Goal: Obtain resource: Obtain resource

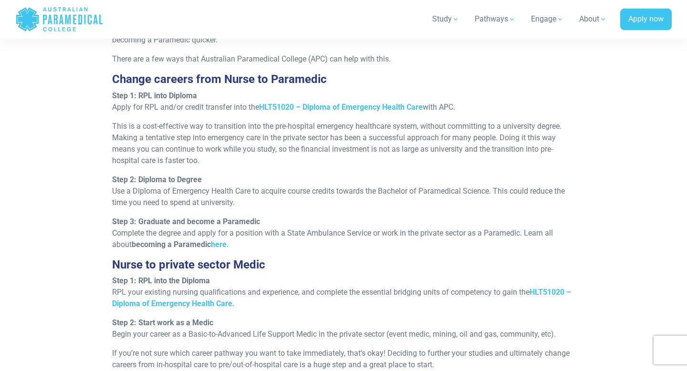
scroll to position [877, 0]
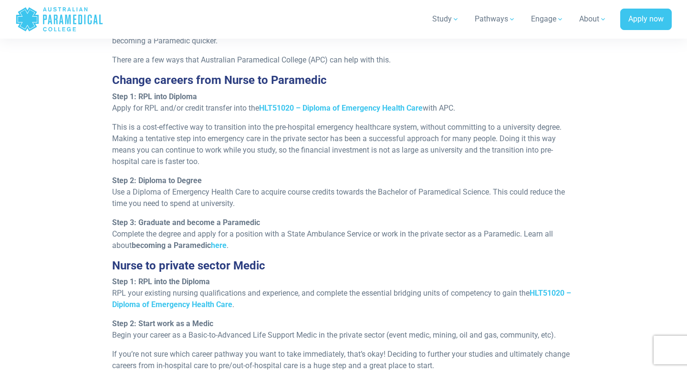
click at [173, 106] on p "Step 1: RPL into Diploma Apply for RPL and/or credit transfer into the HLT51020…" at bounding box center [343, 102] width 463 height 23
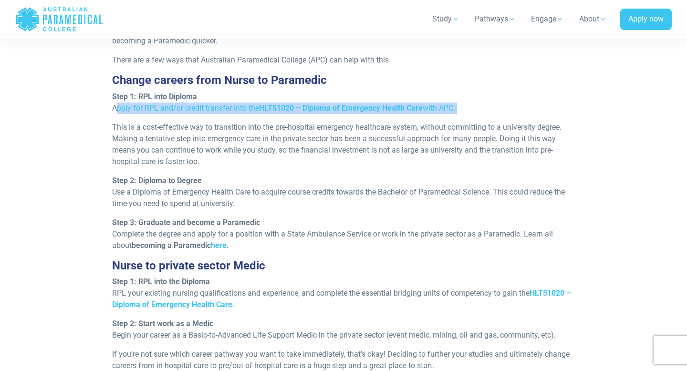
click at [145, 119] on div "It’s worth noting that to become a Paramedic, you are required to hold a Bachel…" at bounding box center [343, 210] width 475 height 396
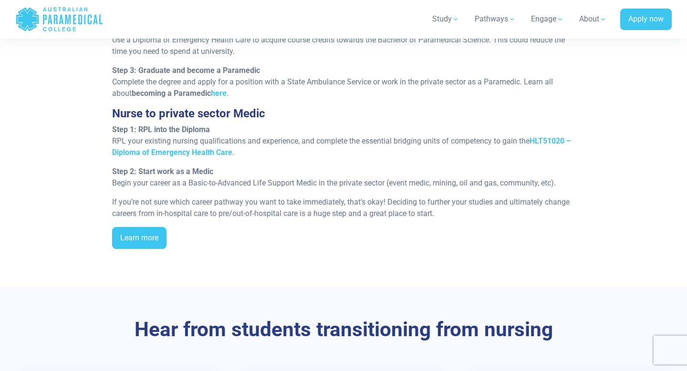
scroll to position [1030, 0]
click at [143, 178] on p "Step 2: Start work as a Medic Begin your career as a Basic-to-Advanced Life Sup…" at bounding box center [343, 177] width 463 height 23
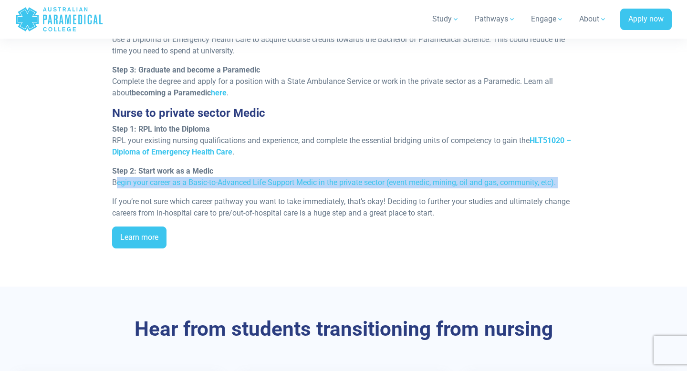
click at [146, 186] on p "Step 2: Start work as a Medic Begin your career as a Basic-to-Advanced Life Sup…" at bounding box center [343, 177] width 463 height 23
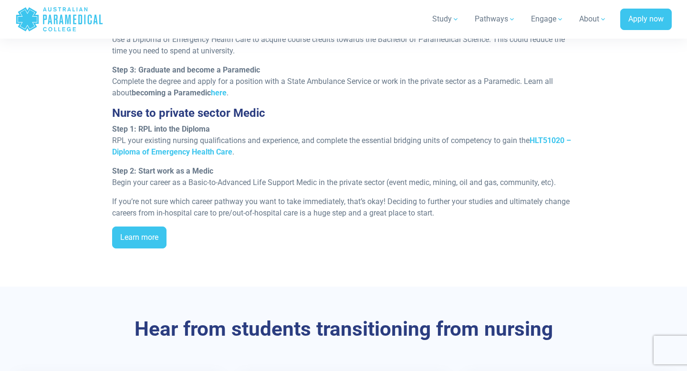
click at [141, 186] on p "Step 2: Start work as a Medic Begin your career as a Basic-to-Advanced Life Sup…" at bounding box center [343, 177] width 463 height 23
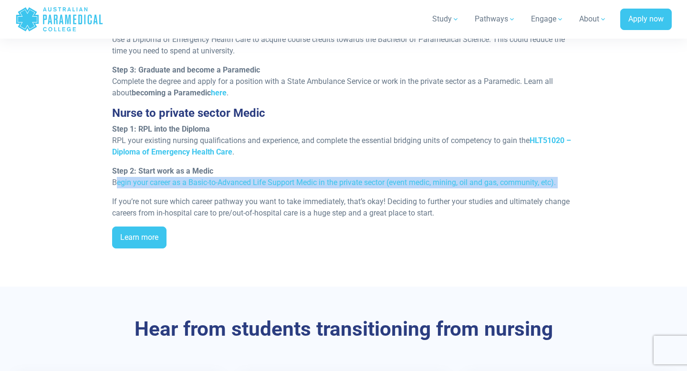
click at [141, 186] on p "Step 2: Start work as a Medic Begin your career as a Basic-to-Advanced Life Sup…" at bounding box center [343, 177] width 463 height 23
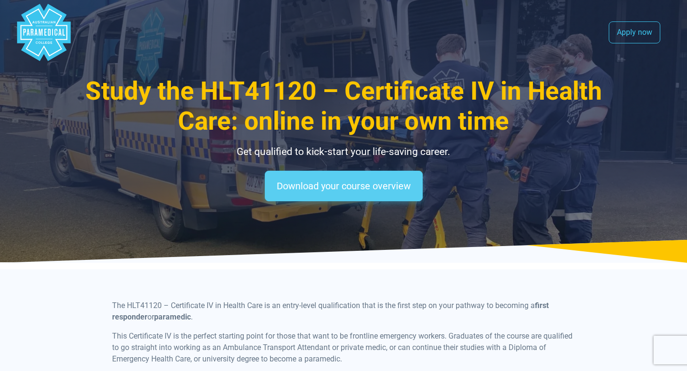
click at [374, 192] on link "Download your course overview" at bounding box center [344, 186] width 158 height 31
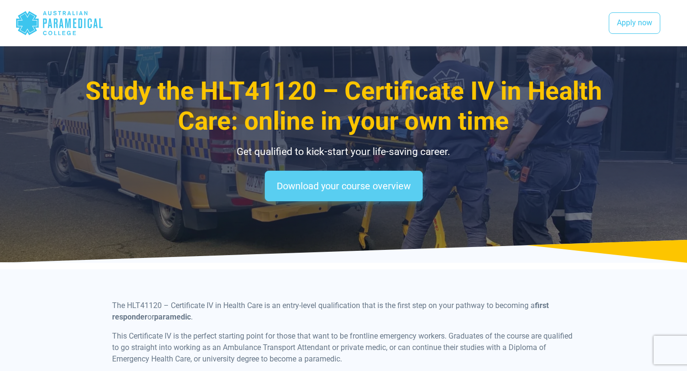
scroll to position [1170, 0]
